Goal: Navigation & Orientation: Find specific page/section

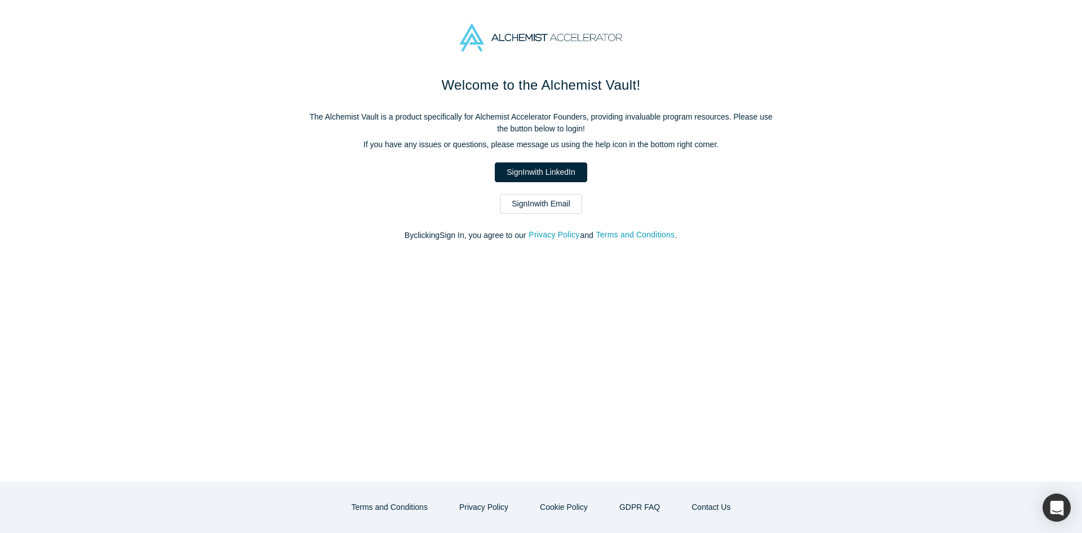
click at [533, 192] on div "Welcome to the Alchemist Vault! The Alchemist Vault is a product specifically f…" at bounding box center [540, 164] width 473 height 178
click at [525, 206] on link "Sign In with Email" at bounding box center [541, 204] width 82 height 20
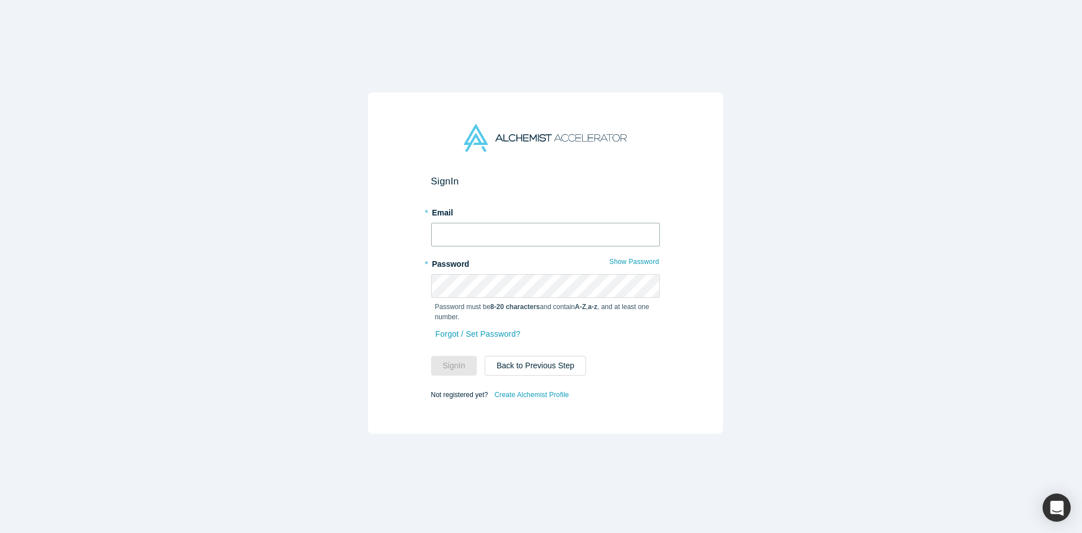
type input "[PERSON_NAME][EMAIL_ADDRESS][DOMAIN_NAME]"
click at [453, 358] on button "Sign In" at bounding box center [454, 366] width 46 height 20
